Goal: Task Accomplishment & Management: Complete application form

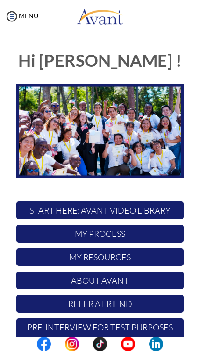
click at [159, 230] on p "My Process" at bounding box center [99, 234] width 167 height 18
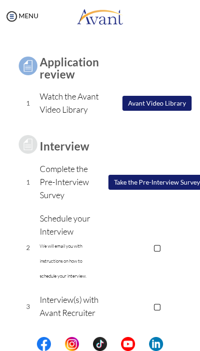
scroll to position [69, 0]
click at [173, 190] on button "Take the Pre-Interview Survey" at bounding box center [156, 182] width 97 height 15
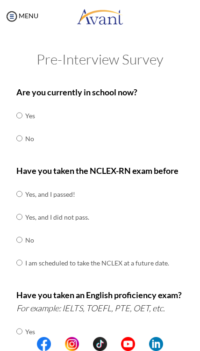
click at [22, 108] on input "radio" at bounding box center [19, 115] width 6 height 19
radio input "true"
click at [22, 137] on input "radio" at bounding box center [19, 138] width 6 height 19
radio input "true"
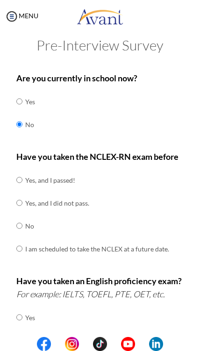
click at [17, 219] on input "radio" at bounding box center [19, 225] width 6 height 19
radio input "true"
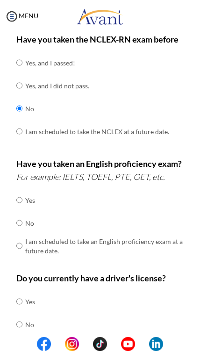
scroll to position [134, 0]
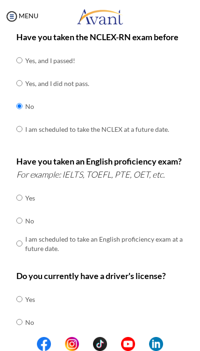
click at [16, 214] on input "radio" at bounding box center [19, 220] width 6 height 19
radio input "true"
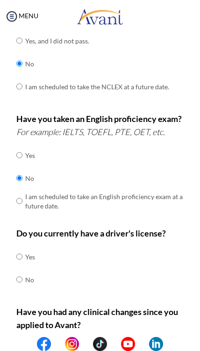
scroll to position [212, 0]
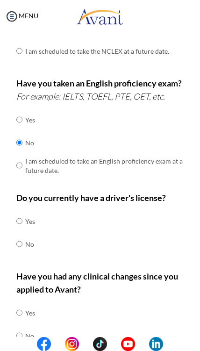
click at [21, 235] on input "radio" at bounding box center [19, 244] width 6 height 19
radio input "true"
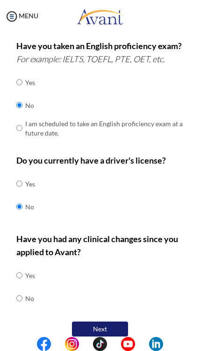
scroll to position [248, 0]
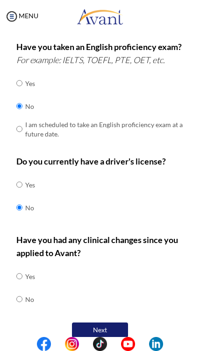
click at [21, 292] on input "radio" at bounding box center [19, 299] width 6 height 19
radio input "true"
click at [117, 322] on button "Next" at bounding box center [100, 329] width 56 height 15
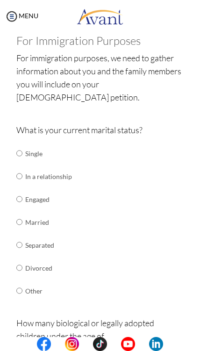
scroll to position [57, 0]
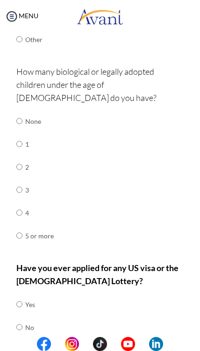
click at [72, 350] on button "Back" at bounding box center [70, 357] width 56 height 15
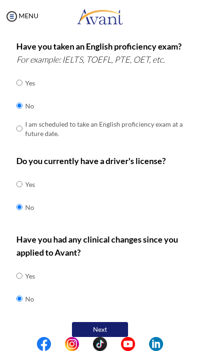
scroll to position [248, 0]
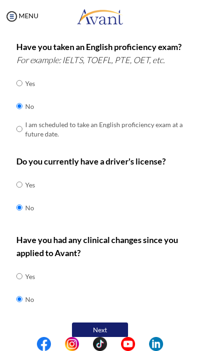
click at [96, 322] on button "Next" at bounding box center [100, 329] width 56 height 15
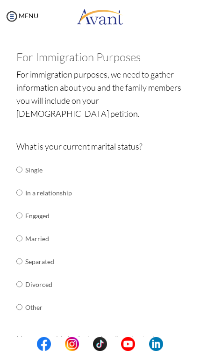
scroll to position [41, 0]
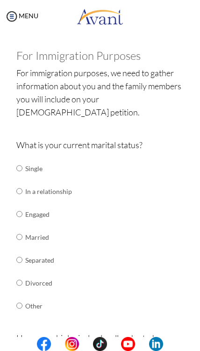
click at [22, 228] on input "radio" at bounding box center [19, 237] width 6 height 19
radio input "true"
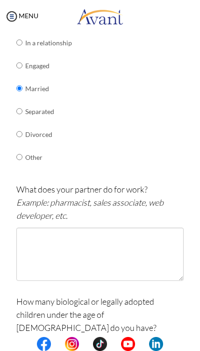
scroll to position [191, 0]
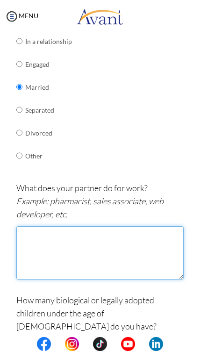
click at [47, 237] on textarea at bounding box center [99, 252] width 167 height 53
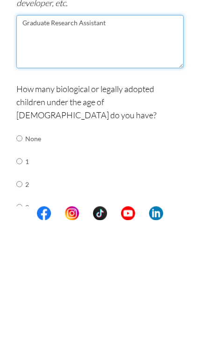
scroll to position [271, 0]
type textarea "Graduate Research Assistant"
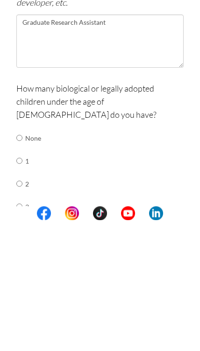
click at [22, 305] on input "radio" at bounding box center [19, 314] width 6 height 19
radio input "true"
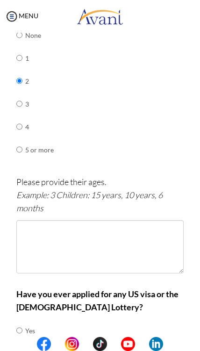
scroll to position [506, 0]
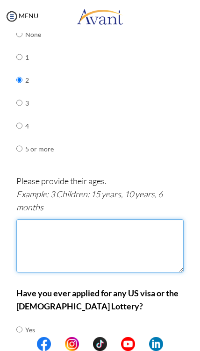
click at [104, 219] on textarea at bounding box center [99, 245] width 167 height 53
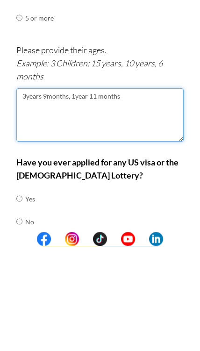
scroll to position [531, 0]
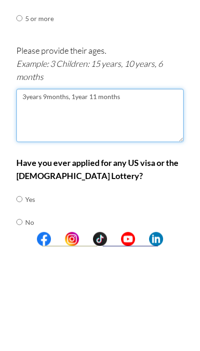
type textarea "3years 9months, 1year 11 months"
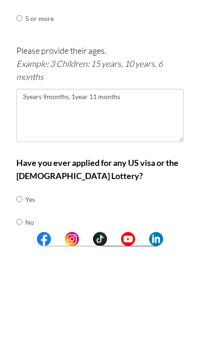
click at [22, 295] on input "radio" at bounding box center [19, 304] width 6 height 19
radio input "true"
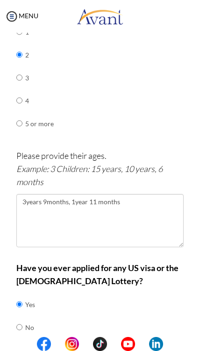
click at [143, 350] on button "Next" at bounding box center [130, 357] width 56 height 15
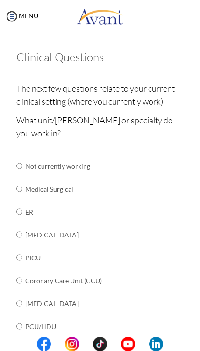
scroll to position [40, 0]
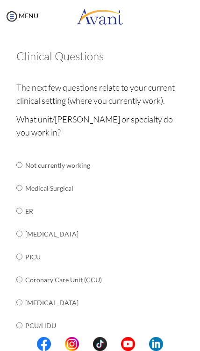
click at [18, 180] on input "radio" at bounding box center [19, 187] width 6 height 19
radio input "true"
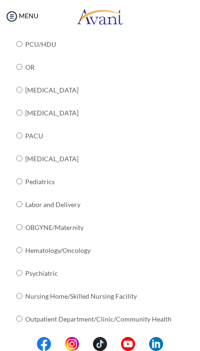
click at [143, 342] on button "Next" at bounding box center [130, 349] width 56 height 15
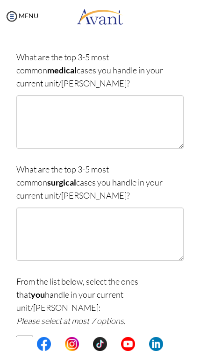
scroll to position [57, 0]
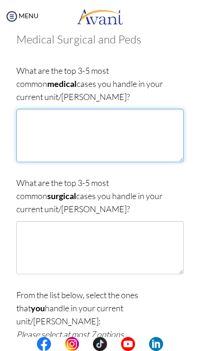
click at [52, 122] on textarea at bounding box center [99, 135] width 167 height 53
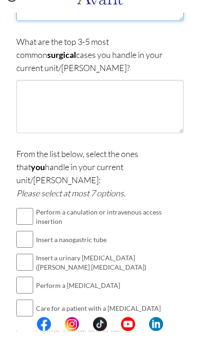
scroll to position [238, 0]
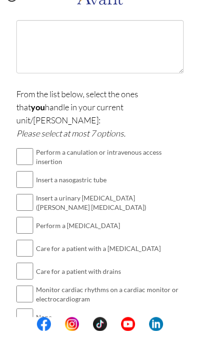
click at [22, 167] on input "checkbox" at bounding box center [24, 176] width 17 height 19
checkbox input "true"
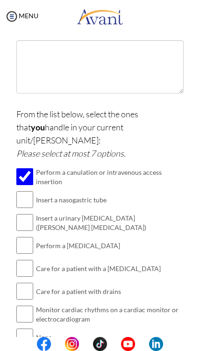
click at [24, 190] on input "checkbox" at bounding box center [24, 199] width 17 height 19
checkbox input "true"
click at [31, 213] on input "checkbox" at bounding box center [24, 222] width 17 height 19
checkbox input "true"
click at [25, 236] on input "checkbox" at bounding box center [24, 245] width 17 height 19
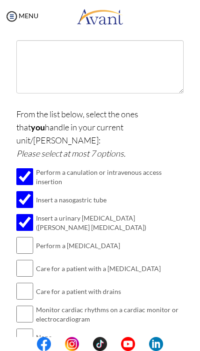
checkbox input "true"
click at [25, 282] on input "checkbox" at bounding box center [24, 291] width 17 height 19
checkbox input "true"
click at [29, 259] on input "checkbox" at bounding box center [24, 268] width 17 height 19
checkbox input "true"
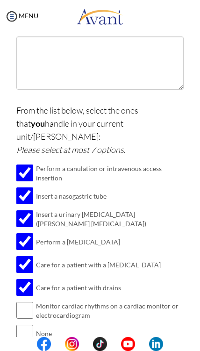
scroll to position [241, 0]
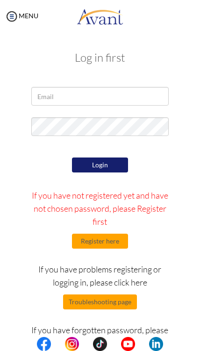
click at [140, 105] on input "email" at bounding box center [99, 96] width 137 height 19
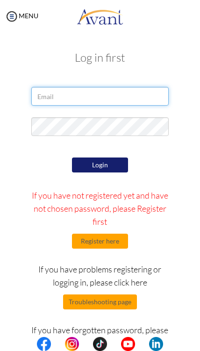
type input "[EMAIL_ADDRESS][DOMAIN_NAME]"
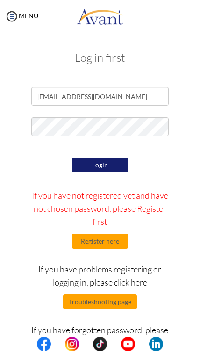
click at [118, 161] on button "Login" at bounding box center [100, 164] width 56 height 15
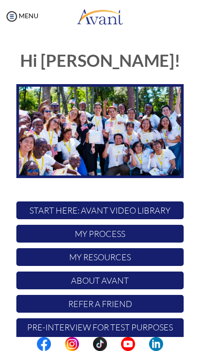
click at [145, 235] on p "My Process" at bounding box center [99, 234] width 167 height 18
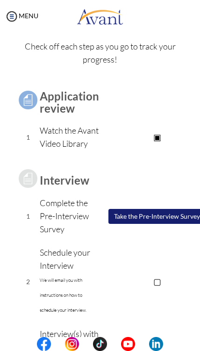
scroll to position [50, 0]
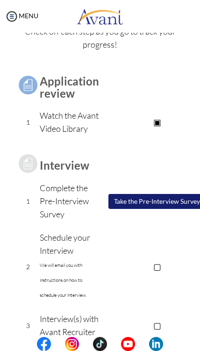
click at [167, 209] on button "Take the Pre-Interview Survey" at bounding box center [156, 201] width 97 height 15
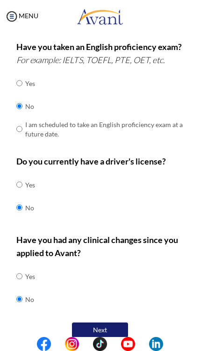
click at [118, 322] on button "Next" at bounding box center [100, 329] width 56 height 15
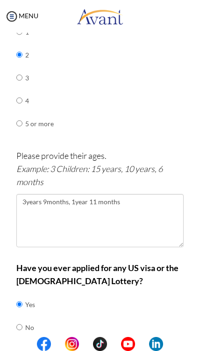
click at [147, 350] on button "Next" at bounding box center [130, 357] width 56 height 15
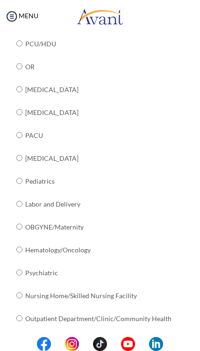
scroll to position [321, 0]
click at [146, 342] on button "Next" at bounding box center [130, 349] width 56 height 15
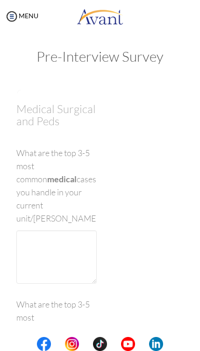
scroll to position [3, 0]
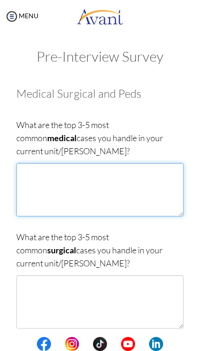
click at [42, 185] on textarea at bounding box center [99, 189] width 167 height 53
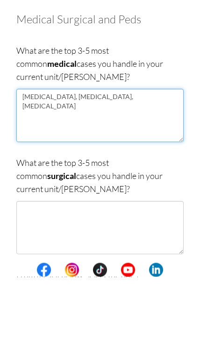
type textarea "[MEDICAL_DATA], [MEDICAL_DATA], [MEDICAL_DATA]"
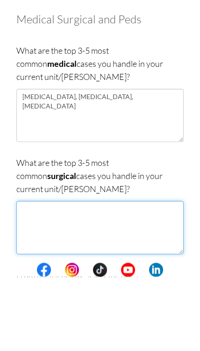
click at [133, 275] on textarea at bounding box center [99, 301] width 167 height 53
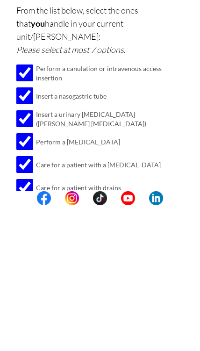
scroll to position [196, 0]
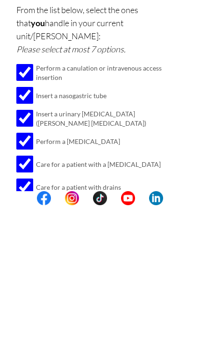
type textarea "[MEDICAL_DATA], [MEDICAL_DATA], Laparatomy([MEDICAL_DATA])"
click at [182, 321] on td "Care for a patient with drains" at bounding box center [110, 332] width 148 height 23
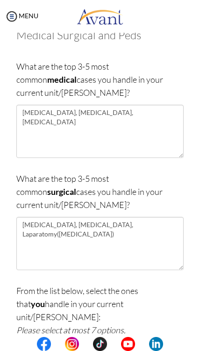
scroll to position [76, 0]
